Goal: Transaction & Acquisition: Book appointment/travel/reservation

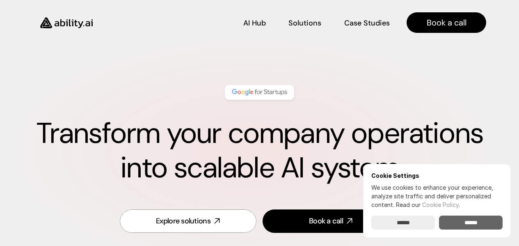
click at [473, 224] on input "******" at bounding box center [471, 222] width 64 height 14
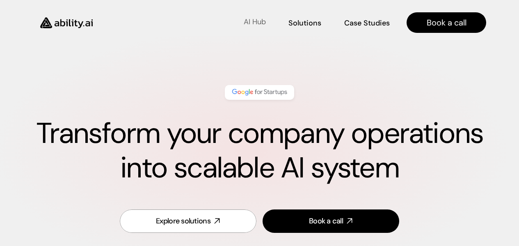
click at [254, 25] on p "AI Hub" at bounding box center [255, 22] width 22 height 10
click at [422, 26] on link "Book a call" at bounding box center [447, 22] width 80 height 21
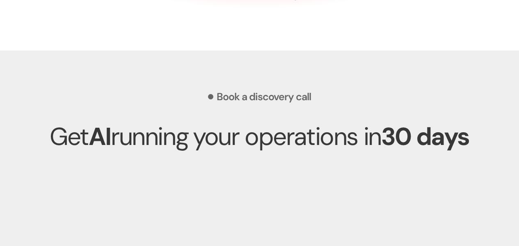
scroll to position [2250, 0]
